Goal: Information Seeking & Learning: Learn about a topic

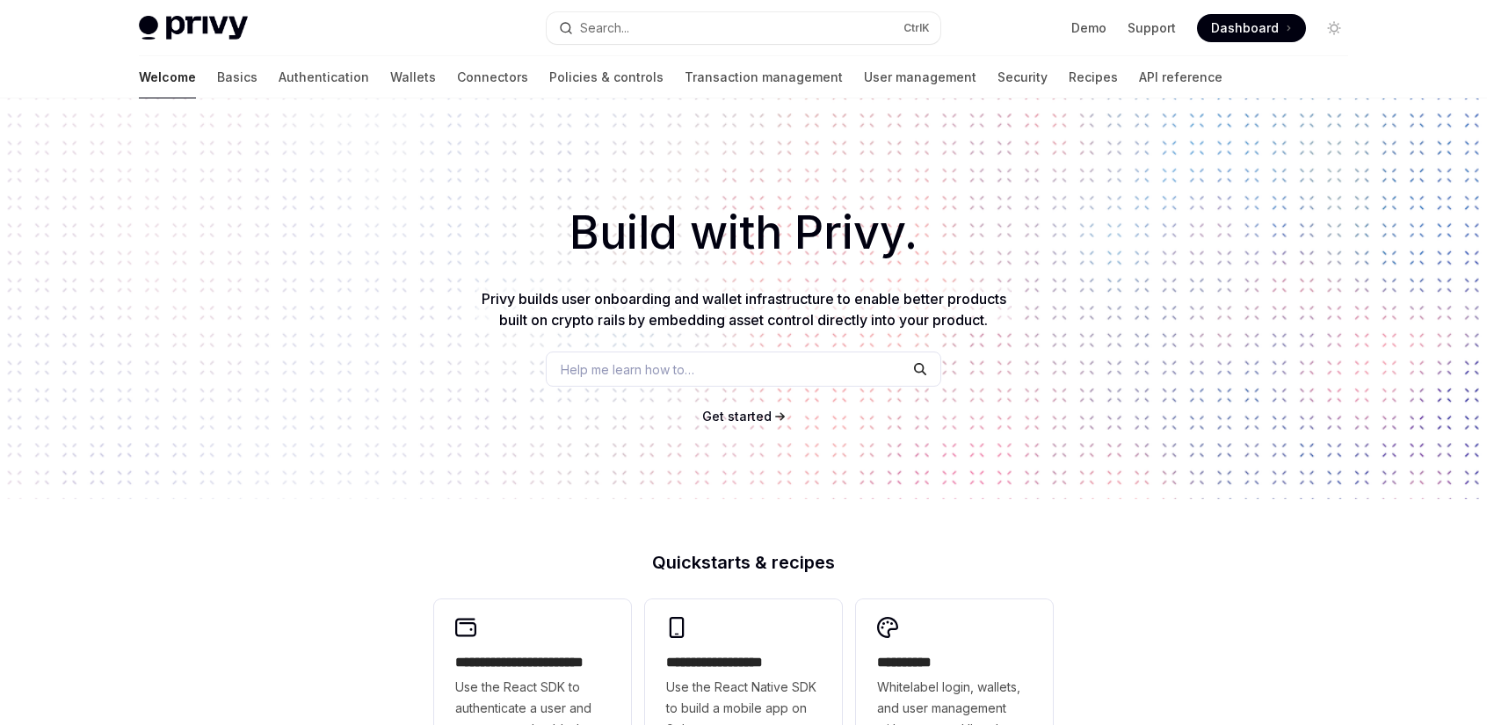
click at [1240, 29] on span "Dashboard" at bounding box center [1245, 28] width 68 height 18
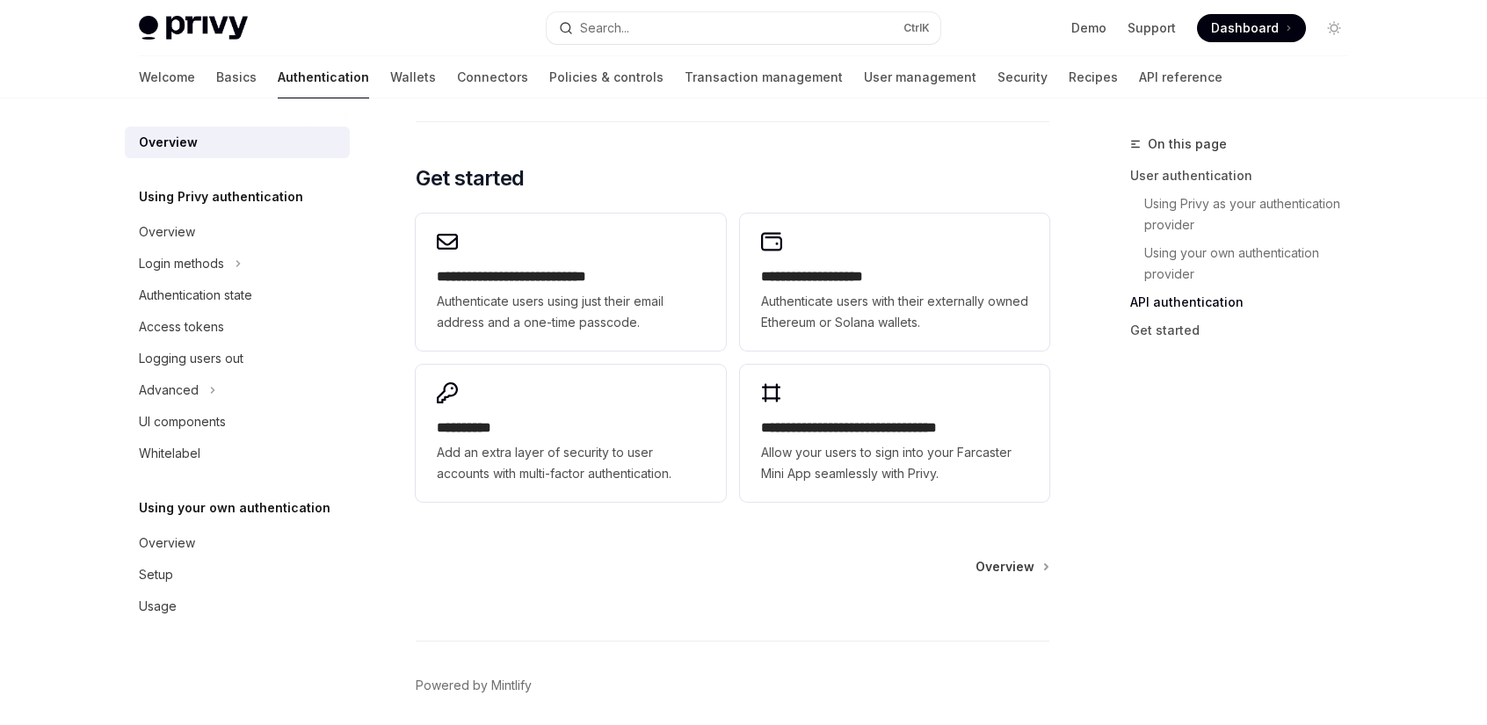
scroll to position [1454, 0]
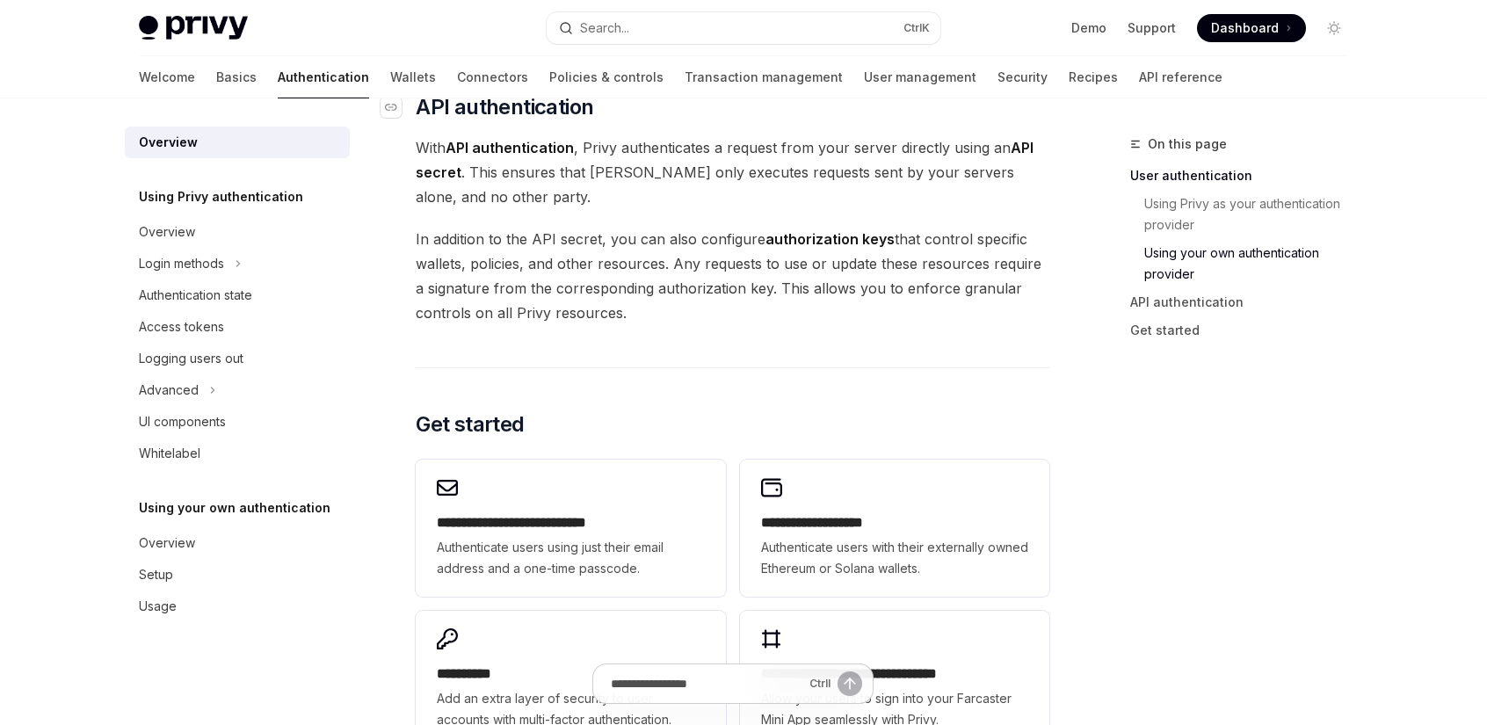
scroll to position [1102, 0]
